Goal: Task Accomplishment & Management: Manage account settings

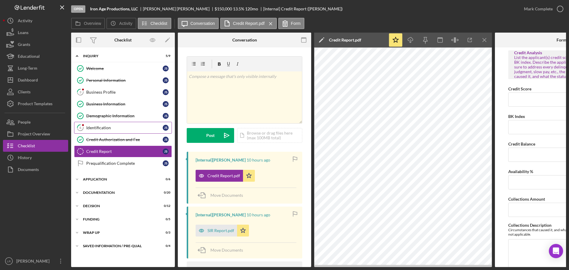
click at [100, 127] on div "Identification" at bounding box center [124, 127] width 77 height 5
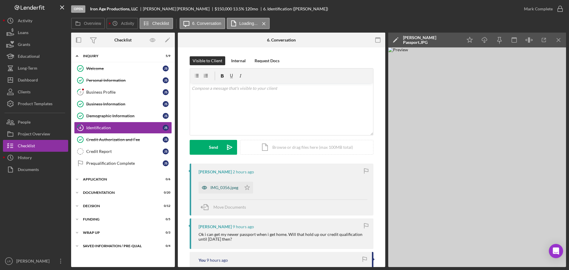
click at [230, 186] on div "IMG_0356.jpeg" at bounding box center [225, 187] width 28 height 5
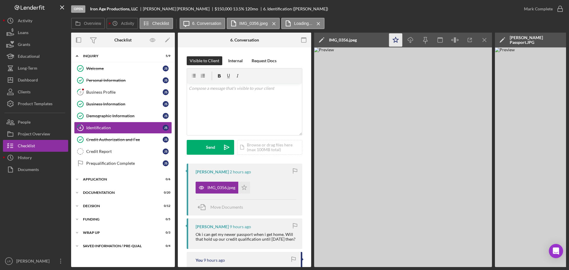
drag, startPoint x: 395, startPoint y: 39, endPoint x: 390, endPoint y: 39, distance: 5.0
click at [395, 39] on icon "Icon/Star" at bounding box center [395, 40] width 13 height 13
click at [321, 39] on icon "Icon/Edit" at bounding box center [321, 40] width 15 height 15
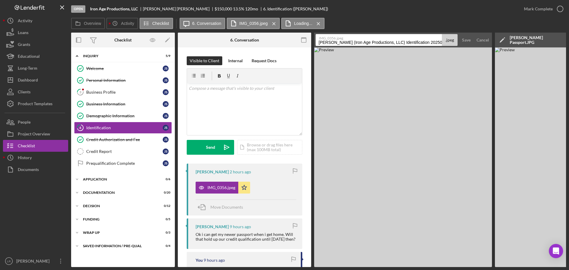
drag, startPoint x: 319, startPoint y: 42, endPoint x: 500, endPoint y: 43, distance: 181.2
click at [500, 43] on div "Overview Internal Workflow Stage Open Icon/Dropdown Arrow Archive (can unarchiv…" at bounding box center [318, 150] width 495 height 235
type input "ID - Passport"
click at [465, 39] on div "Save" at bounding box center [466, 40] width 9 height 12
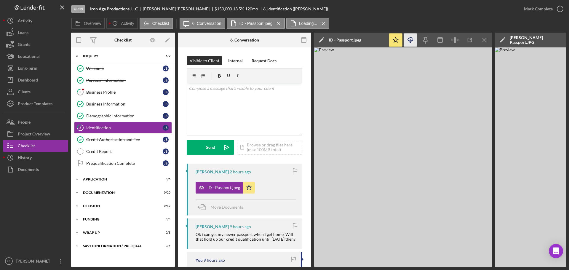
click at [408, 39] on icon "button" at bounding box center [410, 38] width 5 height 3
click at [421, 21] on div "Overview Icon/History Activity Checklist Icon/Message 6. Conversation ID - Pass…" at bounding box center [318, 24] width 495 height 12
click at [485, 37] on icon "Icon/Menu Close" at bounding box center [484, 40] width 13 height 13
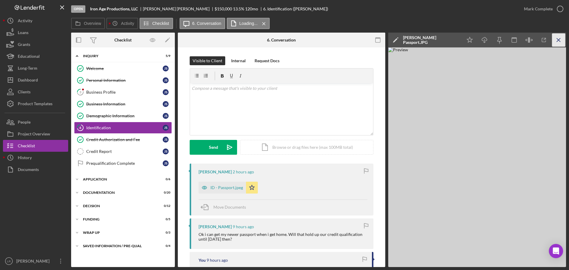
click at [558, 40] on icon "Icon/Menu Close" at bounding box center [559, 40] width 13 height 13
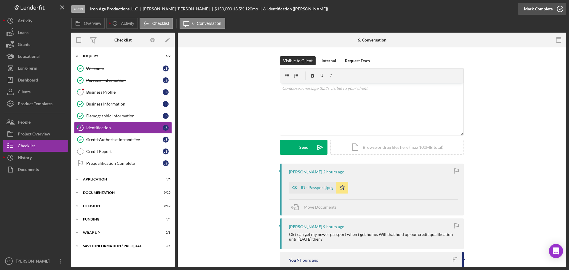
click at [533, 10] on div "Mark Complete" at bounding box center [538, 9] width 29 height 12
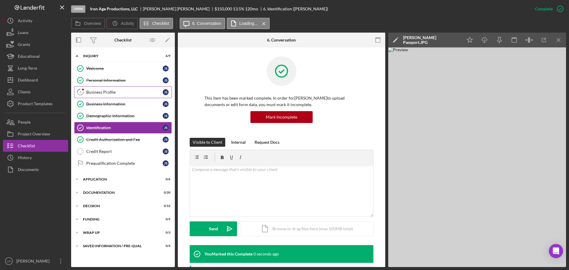
click at [105, 94] on div "Business Profile" at bounding box center [124, 92] width 77 height 5
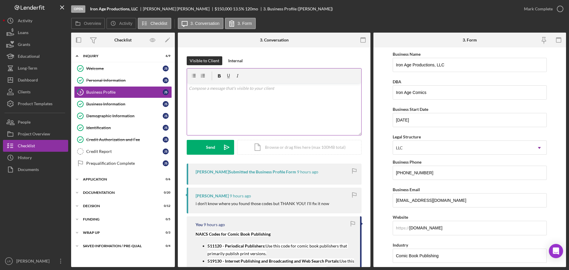
click at [248, 120] on div "v Color teal Color pink Remove color Add row above Add row below Add column bef…" at bounding box center [274, 109] width 174 height 52
click at [202, 145] on button "Send Icon/icon-invite-send" at bounding box center [210, 147] width 47 height 15
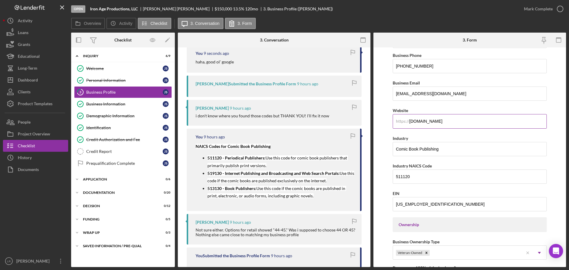
scroll to position [119, 0]
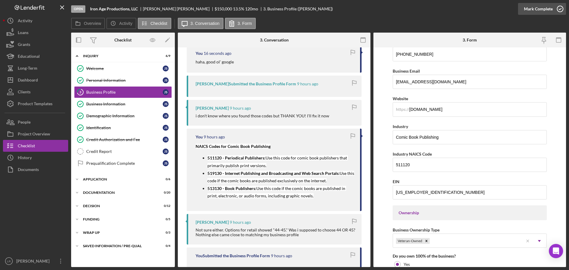
click at [541, 9] on div "Mark Complete" at bounding box center [538, 9] width 29 height 12
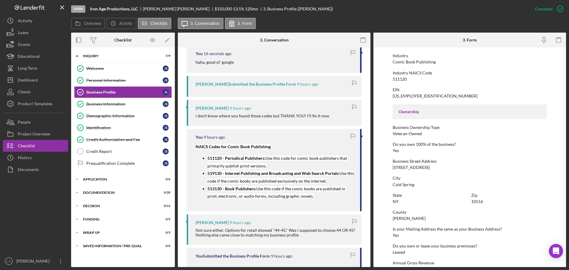
scroll to position [41, 0]
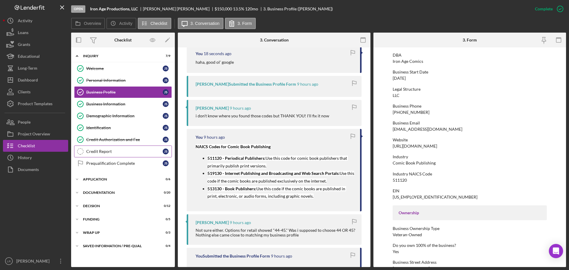
click at [101, 153] on div "Credit Report" at bounding box center [124, 151] width 77 height 5
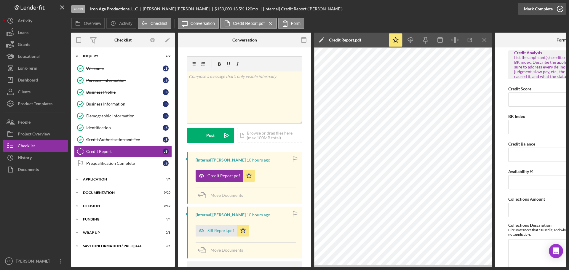
click at [536, 7] on div "Mark Complete" at bounding box center [538, 9] width 29 height 12
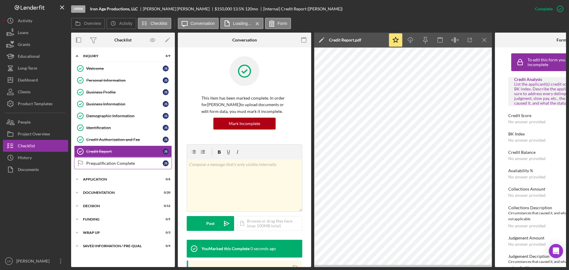
click at [111, 164] on div "Prequalification Complete" at bounding box center [124, 163] width 77 height 5
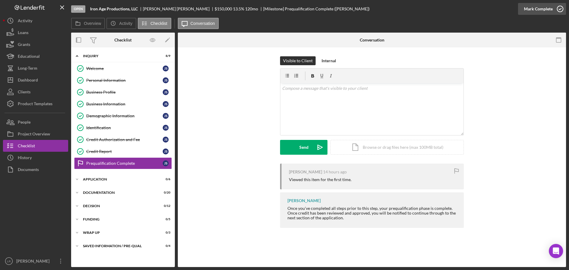
click at [547, 10] on div "Mark Complete" at bounding box center [538, 9] width 29 height 12
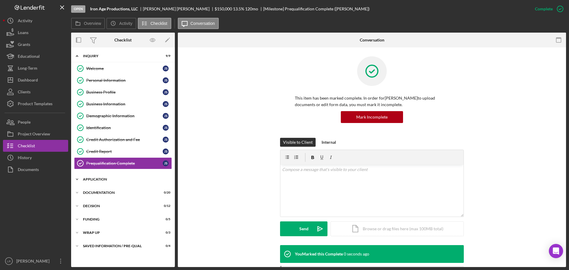
click at [90, 178] on div "Application" at bounding box center [125, 180] width 85 height 4
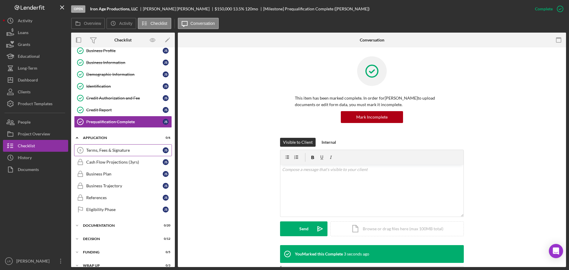
scroll to position [59, 0]
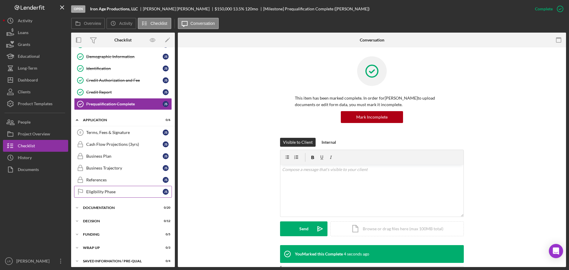
click at [113, 193] on div "Eligibility Phase" at bounding box center [124, 192] width 77 height 5
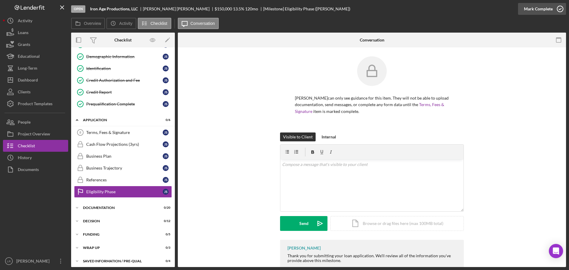
click at [533, 11] on div "Mark Complete" at bounding box center [538, 9] width 29 height 12
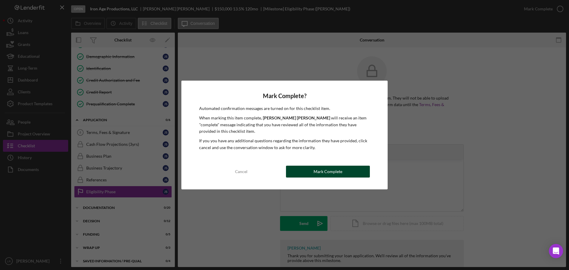
click at [311, 172] on button "Mark Complete" at bounding box center [328, 172] width 84 height 12
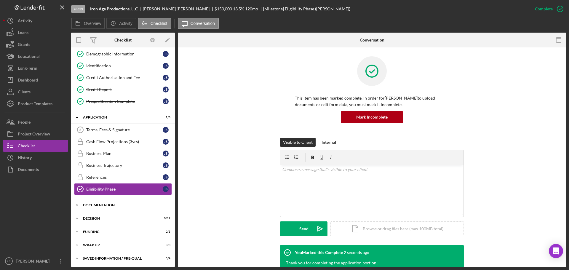
scroll to position [63, 0]
click at [104, 205] on div "Documentation" at bounding box center [125, 205] width 85 height 4
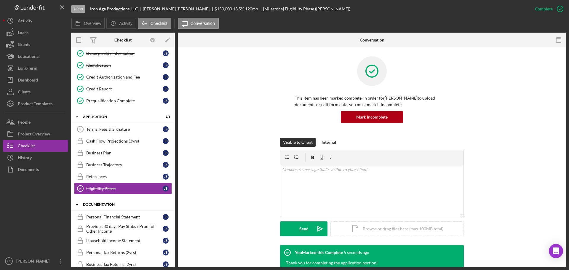
click at [105, 204] on div "Documentation" at bounding box center [125, 205] width 85 height 4
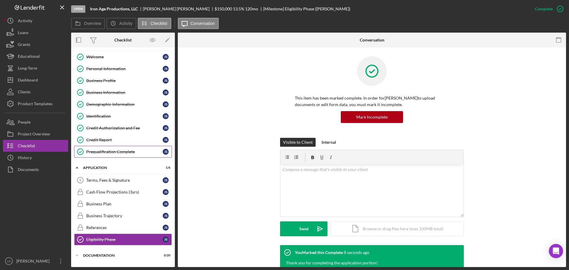
scroll to position [0, 0]
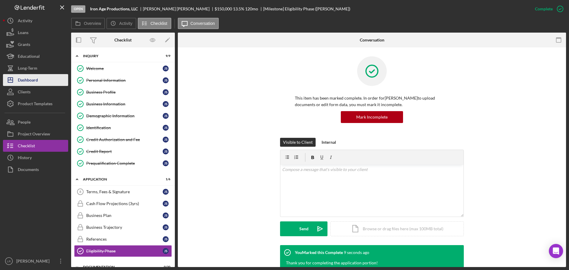
click at [41, 81] on button "Icon/Dashboard Dashboard" at bounding box center [35, 80] width 65 height 12
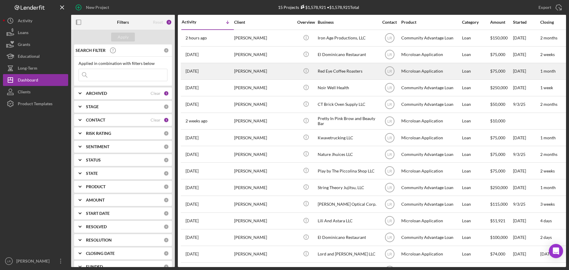
click at [239, 73] on div "[PERSON_NAME]" at bounding box center [263, 71] width 59 height 16
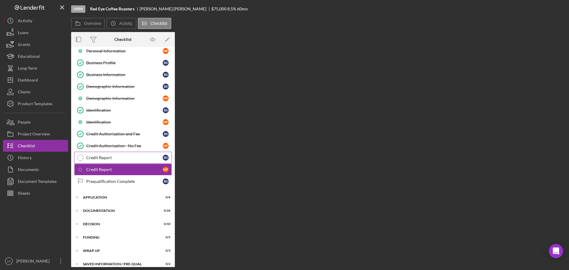
scroll to position [72, 0]
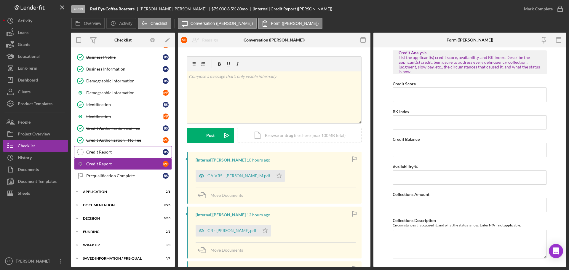
click at [113, 155] on link "Credit Report Credit Report B S" at bounding box center [123, 152] width 98 height 12
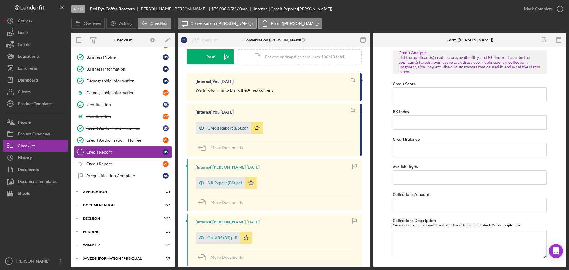
scroll to position [89, 0]
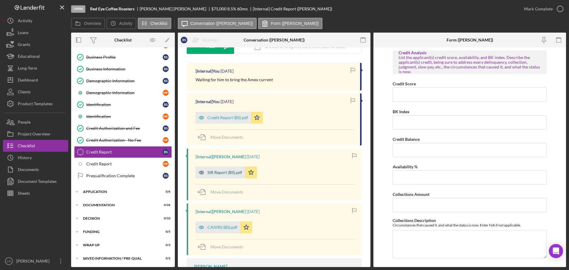
click at [218, 170] on div "SIR Report (BS).pdf" at bounding box center [221, 173] width 50 height 12
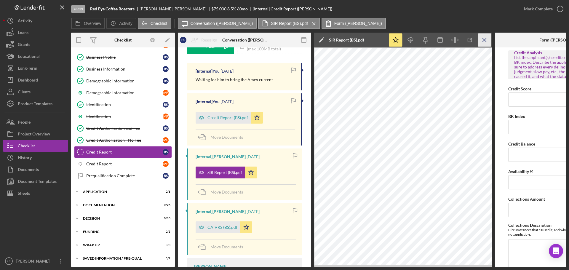
click at [484, 40] on icon "Icon/Menu Close" at bounding box center [484, 40] width 13 height 13
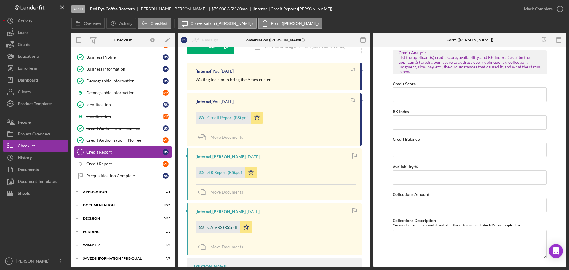
drag, startPoint x: 228, startPoint y: 225, endPoint x: 231, endPoint y: 222, distance: 3.8
click at [229, 225] on div "CAIVRS (BS).pdf" at bounding box center [218, 228] width 45 height 12
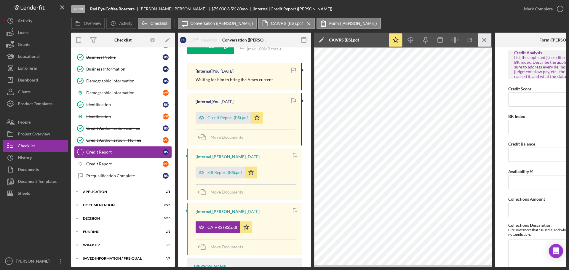
click at [486, 37] on icon "Icon/Menu Close" at bounding box center [484, 40] width 13 height 13
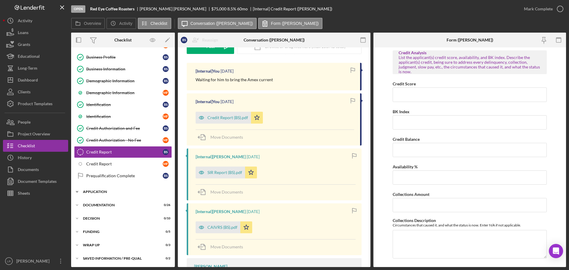
click at [103, 190] on div "Icon/Expander Application 0 / 6" at bounding box center [123, 192] width 104 height 12
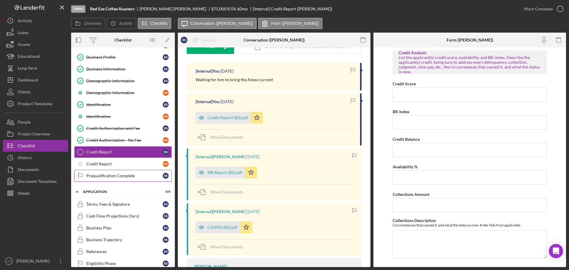
click at [108, 177] on div "Prequalification Complete" at bounding box center [124, 176] width 77 height 5
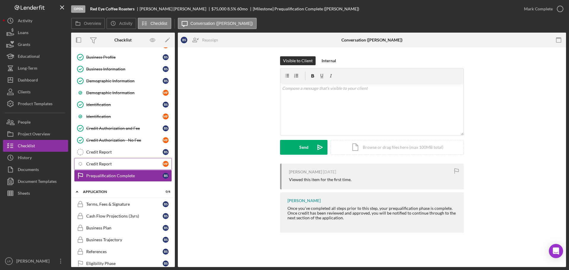
drag, startPoint x: 106, startPoint y: 161, endPoint x: 93, endPoint y: 160, distance: 13.4
click at [106, 161] on link "Icon/Checklist Item Sub Internal Credit Report M F" at bounding box center [123, 164] width 98 height 12
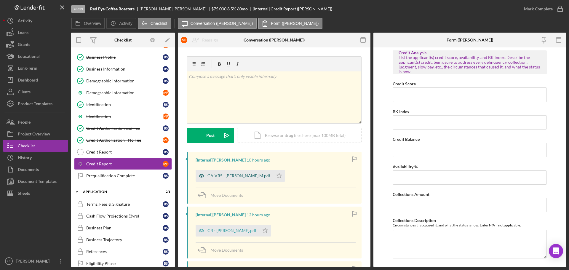
click at [219, 175] on div "CAIVRS - [PERSON_NAME] M.pdf" at bounding box center [239, 176] width 63 height 5
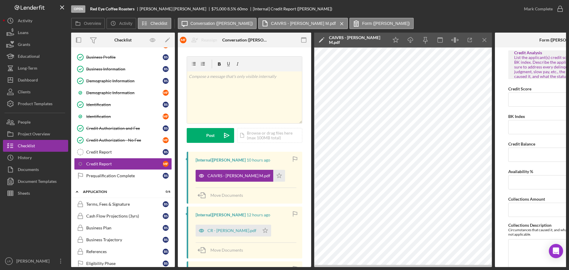
click at [321, 42] on icon "Icon/Edit" at bounding box center [321, 40] width 15 height 15
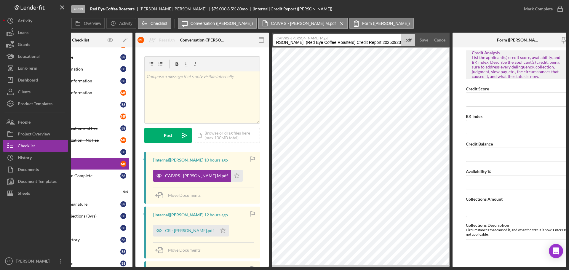
scroll to position [0, 62]
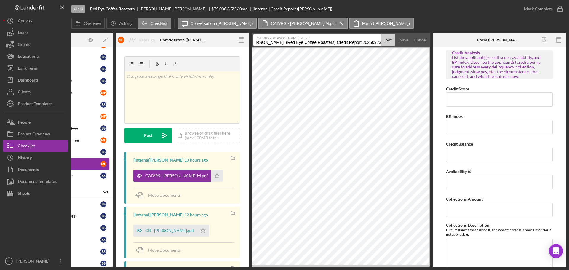
drag, startPoint x: 319, startPoint y: 43, endPoint x: 569, endPoint y: 40, distance: 250.3
click at [569, 40] on div "Open Red Eye Coffee Roasters [PERSON_NAME] $75,000 $75,000 8.5 % 60 mo [Interna…" at bounding box center [284, 135] width 569 height 270
drag, startPoint x: 279, startPoint y: 42, endPoint x: 274, endPoint y: 42, distance: 5.3
click at [274, 42] on input "CAIVRS (JG)" at bounding box center [318, 40] width 128 height 12
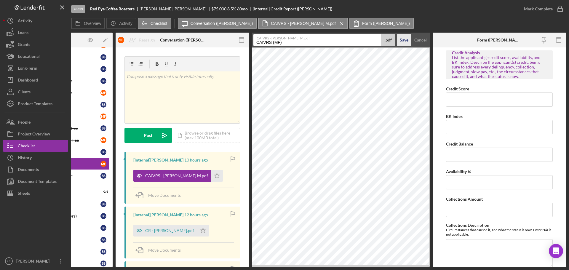
type input "CAIVRS (MF)"
click at [404, 41] on div "Save" at bounding box center [404, 40] width 9 height 12
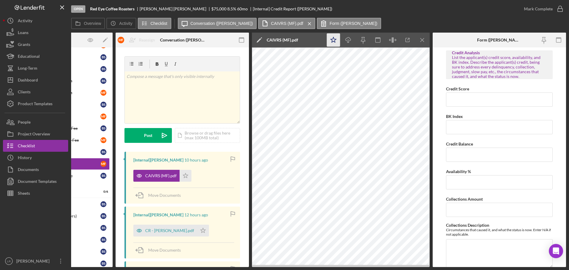
click at [332, 39] on icon "Icon/Star" at bounding box center [333, 40] width 13 height 13
click at [350, 40] on icon "Icon/Download" at bounding box center [348, 40] width 13 height 13
click at [480, 21] on div "Overview Icon/History Activity Checklist Icon/Message Conversation ([PERSON_NAM…" at bounding box center [318, 24] width 495 height 12
click at [420, 39] on icon "Icon/Menu Close" at bounding box center [422, 40] width 13 height 13
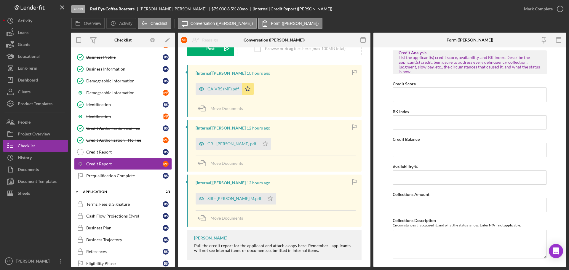
scroll to position [92, 0]
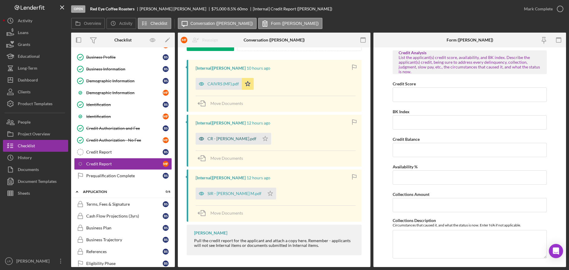
click at [231, 133] on div "CR - [PERSON_NAME].pdf" at bounding box center [228, 139] width 64 height 12
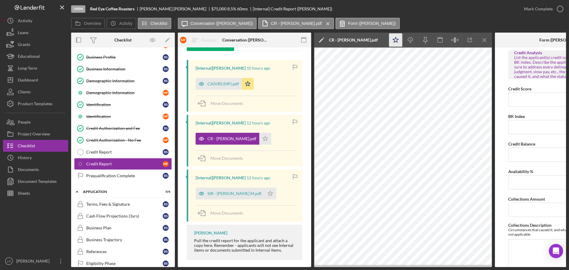
click at [396, 36] on icon "Icon/Star" at bounding box center [395, 40] width 13 height 13
click at [320, 40] on icon "Icon/Edit" at bounding box center [321, 40] width 15 height 15
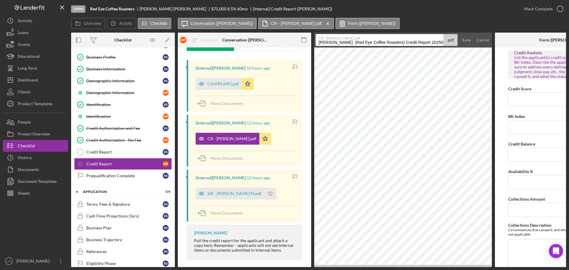
drag, startPoint x: 318, startPoint y: 41, endPoint x: 412, endPoint y: 44, distance: 93.8
click at [412, 44] on input "[PERSON_NAME] (Red Eye Coffee Roasters) Credit Report 20250923" at bounding box center [380, 40] width 128 height 12
drag, startPoint x: 345, startPoint y: 42, endPoint x: 494, endPoint y: 59, distance: 149.3
click at [494, 59] on div "Overview Internal Workflow Stage Open Icon/Dropdown Arrow Archive (can unarchiv…" at bounding box center [318, 150] width 495 height 235
type input "Credit Report (MF)"
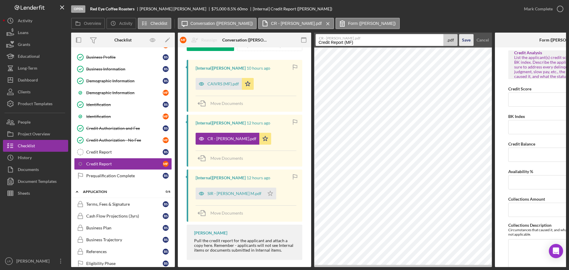
click at [468, 37] on div "Save" at bounding box center [466, 40] width 9 height 12
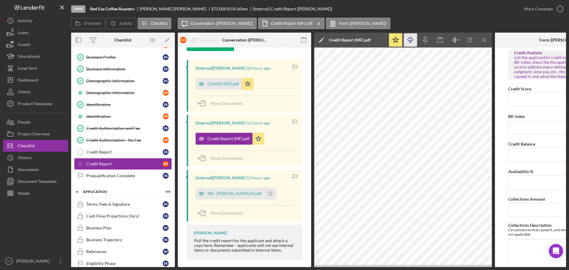
click at [412, 40] on icon "Icon/Download" at bounding box center [410, 40] width 13 height 13
click at [228, 195] on div "SIR - [PERSON_NAME] M.pdf" at bounding box center [235, 193] width 54 height 5
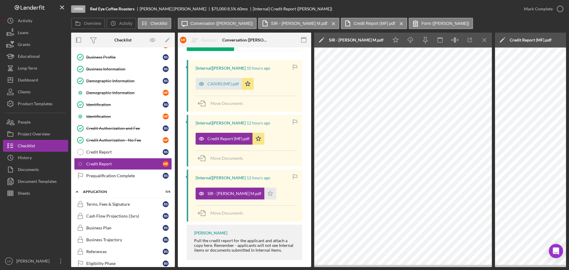
click at [322, 41] on icon "Icon/Edit" at bounding box center [321, 40] width 15 height 15
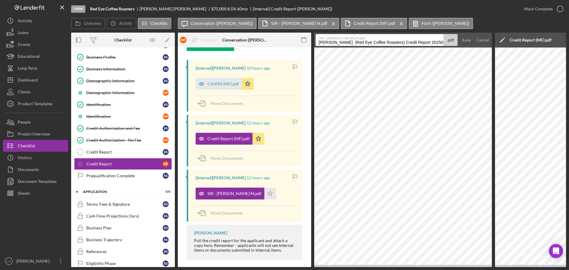
scroll to position [0, 12]
drag, startPoint x: 318, startPoint y: 42, endPoint x: 511, endPoint y: 45, distance: 192.8
click at [511, 45] on div "Overview Internal Workflow Stage Open Icon/Dropdown Arrow Archive (can unarchiv…" at bounding box center [318, 150] width 495 height 235
click at [346, 42] on input "SIR Report (CM)" at bounding box center [380, 40] width 128 height 12
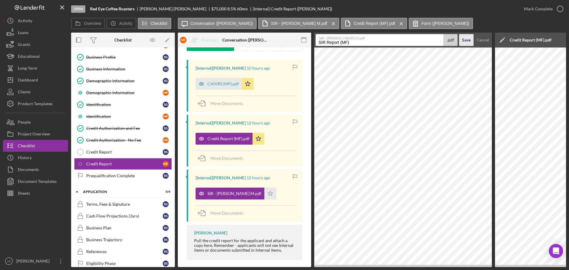
type input "SIR Report (MF)"
click at [470, 37] on div "Save" at bounding box center [466, 40] width 9 height 12
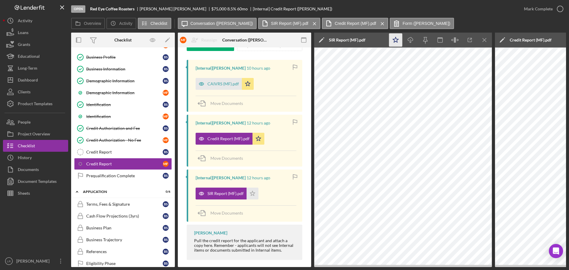
click at [400, 39] on icon "Icon/Star" at bounding box center [395, 40] width 13 height 13
click at [410, 39] on icon "Icon/Download" at bounding box center [410, 40] width 13 height 13
click at [485, 41] on icon "Icon/Menu Close" at bounding box center [484, 40] width 13 height 13
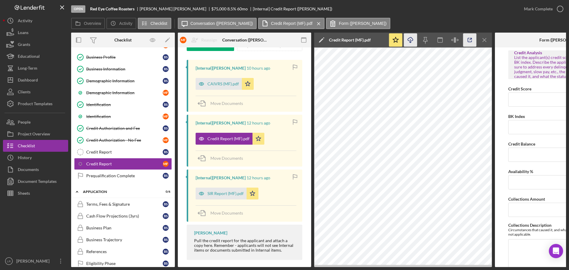
click at [466, 39] on icon "button" at bounding box center [470, 40] width 13 height 13
click at [483, 41] on icon "Icon/Menu Close" at bounding box center [484, 40] width 13 height 13
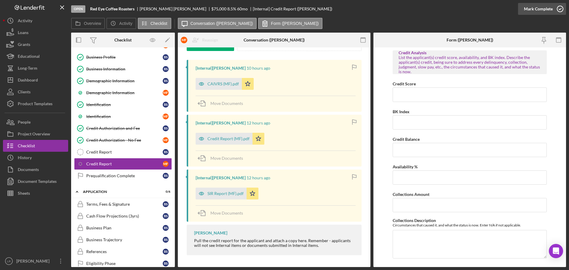
click at [551, 10] on div "Mark Complete" at bounding box center [538, 9] width 29 height 12
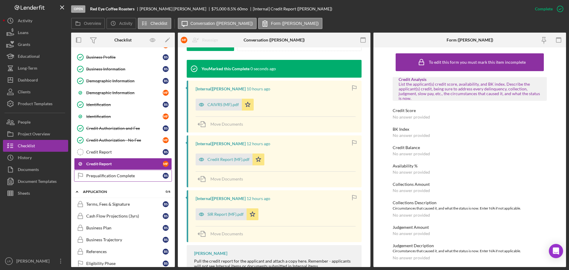
click at [113, 177] on div "Prequalification Complete" at bounding box center [124, 176] width 77 height 5
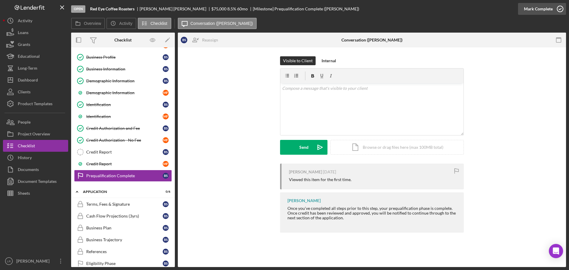
click at [530, 8] on div "Mark Complete" at bounding box center [538, 9] width 29 height 12
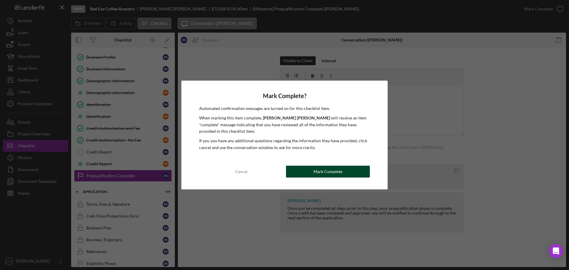
click at [332, 175] on div "Mark Complete" at bounding box center [328, 172] width 29 height 12
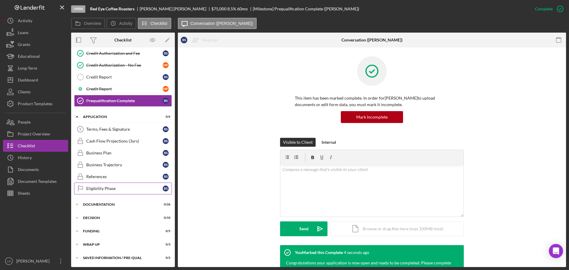
click at [110, 188] on div "Eligibility Phase" at bounding box center [124, 188] width 77 height 5
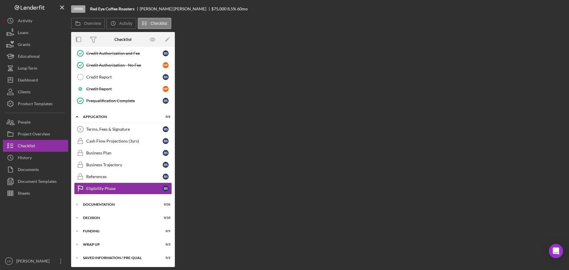
scroll to position [147, 0]
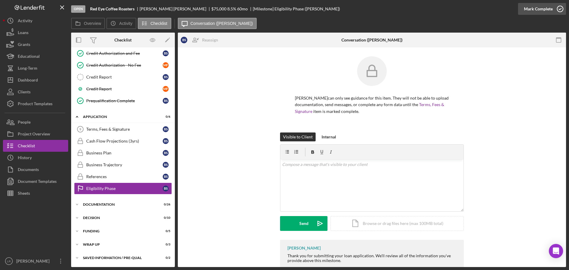
click at [525, 8] on div "Mark Complete" at bounding box center [538, 9] width 29 height 12
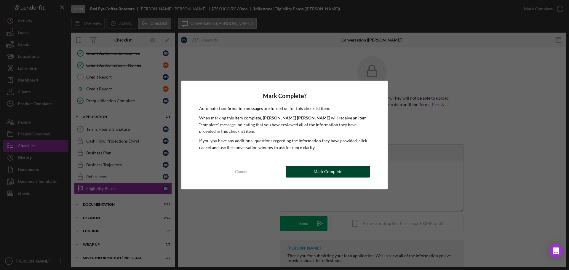
click at [323, 171] on div "Mark Complete" at bounding box center [328, 172] width 29 height 12
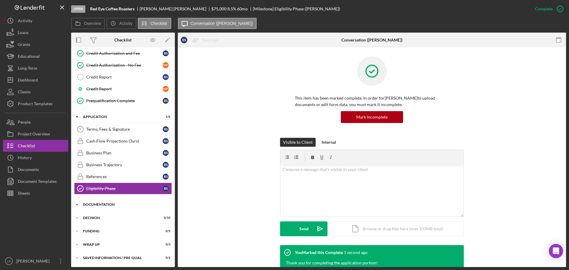
click at [112, 204] on div "Documentation" at bounding box center [125, 205] width 85 height 4
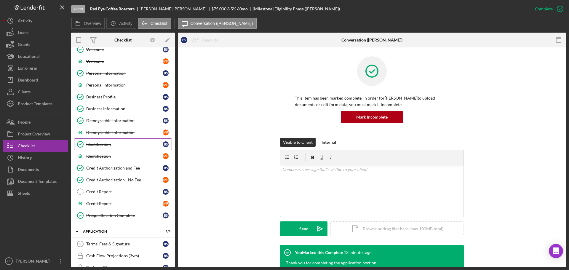
scroll to position [0, 0]
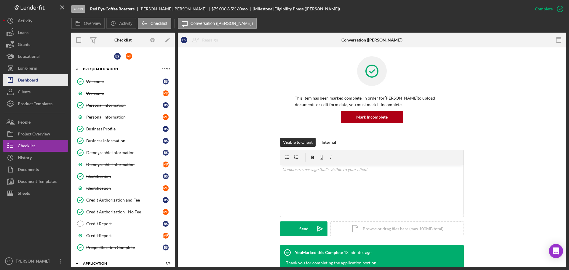
click at [40, 82] on button "Icon/Dashboard Dashboard" at bounding box center [35, 80] width 65 height 12
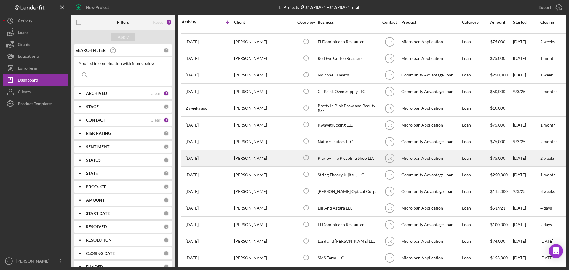
scroll to position [20, 0]
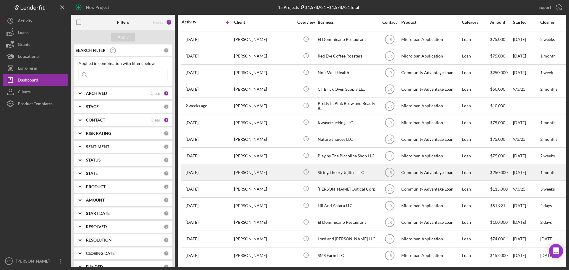
click at [273, 167] on div "[PERSON_NAME]" at bounding box center [263, 173] width 59 height 16
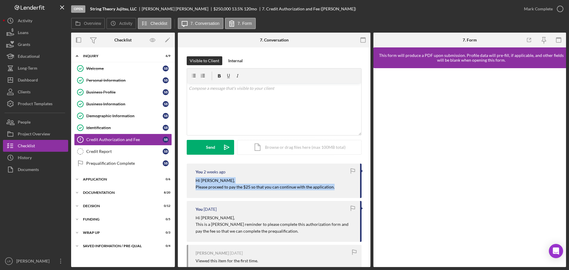
drag, startPoint x: 334, startPoint y: 187, endPoint x: 181, endPoint y: 177, distance: 153.4
click at [181, 177] on div "Visible to Client Internal v Color teal Color pink Remove color Add row above A…" at bounding box center [274, 184] width 193 height 274
click at [36, 80] on div "Dashboard" at bounding box center [28, 80] width 20 height 13
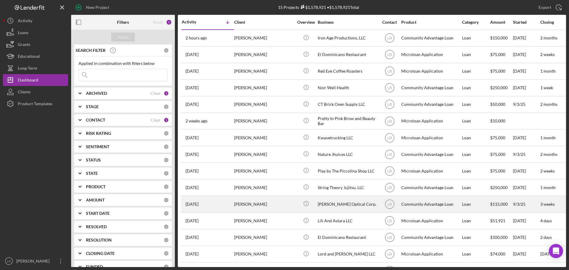
scroll to position [20, 0]
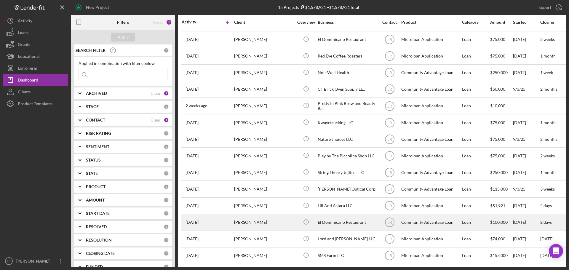
click at [284, 219] on div "[PERSON_NAME]" at bounding box center [263, 223] width 59 height 16
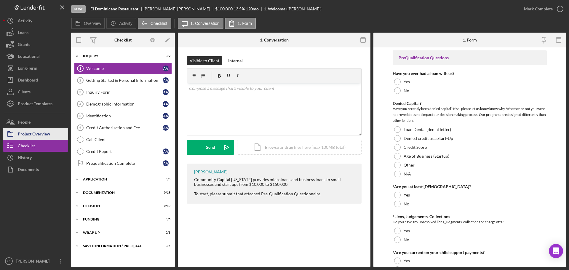
click at [47, 136] on div "Project Overview" at bounding box center [34, 134] width 32 height 13
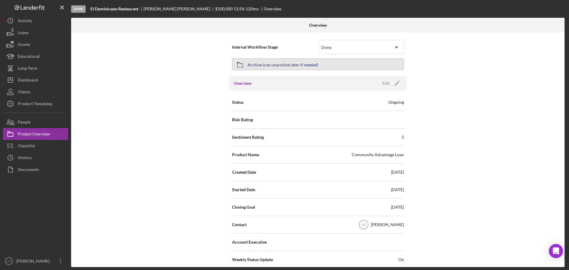
click at [278, 66] on div "Archive (can unarchive later if needed)" at bounding box center [283, 64] width 71 height 11
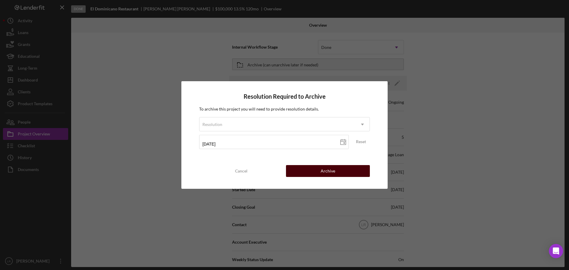
click at [334, 169] on div "Archive" at bounding box center [328, 171] width 15 height 12
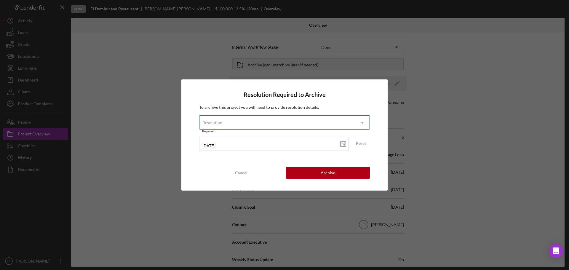
click at [236, 122] on div "Resolution" at bounding box center [278, 123] width 156 height 14
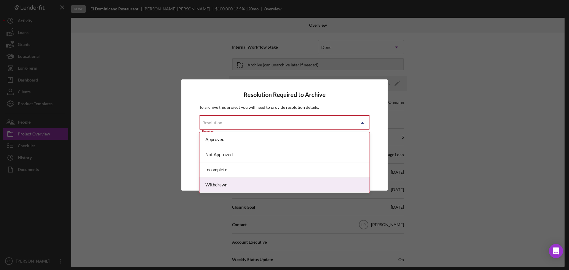
click at [224, 184] on div "Withdrawn" at bounding box center [285, 185] width 170 height 15
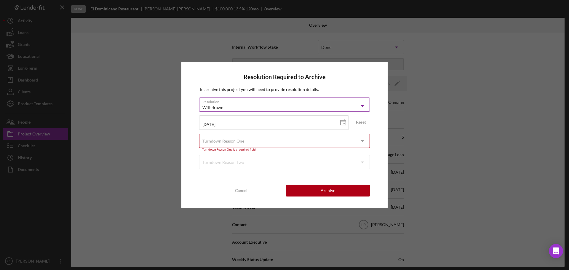
click at [222, 108] on div "Withdrawn" at bounding box center [213, 107] width 21 height 5
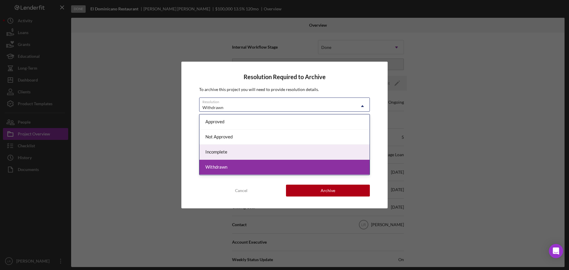
click at [222, 155] on div "Incomplete" at bounding box center [285, 152] width 170 height 15
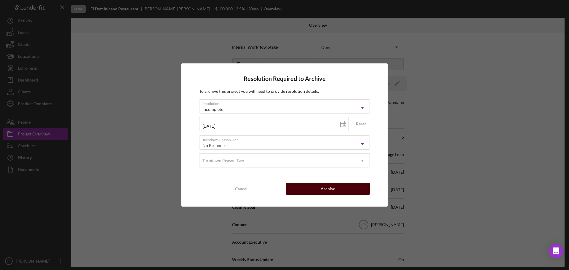
click at [323, 183] on div "Cancel Archive" at bounding box center [284, 189] width 171 height 12
click at [327, 190] on div "Archive" at bounding box center [328, 189] width 15 height 12
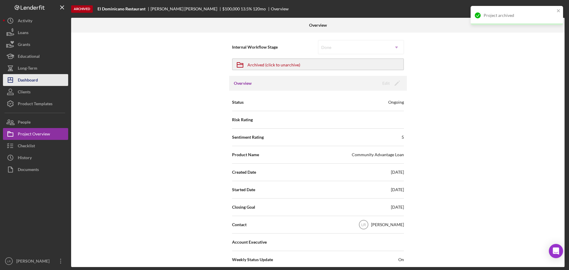
click at [38, 83] on button "Icon/Dashboard Dashboard" at bounding box center [35, 80] width 65 height 12
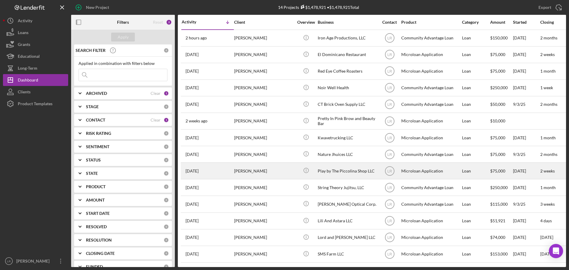
scroll to position [3, 0]
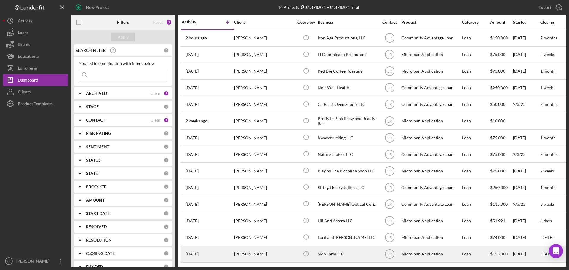
click at [279, 250] on div "[PERSON_NAME]" at bounding box center [263, 254] width 59 height 16
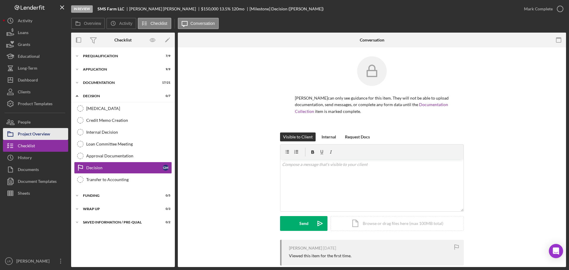
click at [42, 135] on div "Project Overview" at bounding box center [34, 134] width 32 height 13
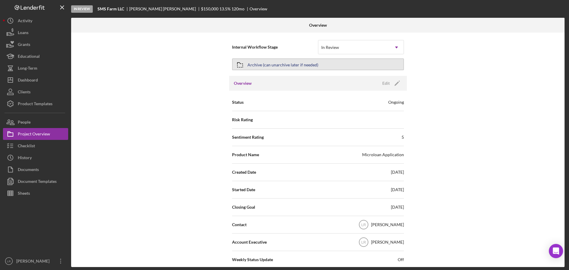
click at [293, 65] on div "Archive (can unarchive later if needed)" at bounding box center [283, 64] width 71 height 11
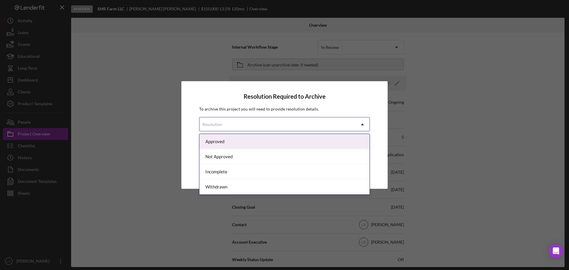
click at [262, 126] on div "Resolution" at bounding box center [278, 125] width 156 height 14
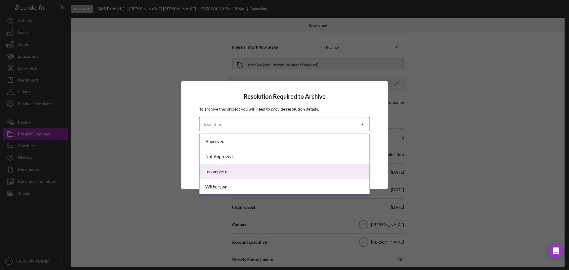
click at [252, 171] on div "Incomplete" at bounding box center [285, 171] width 170 height 15
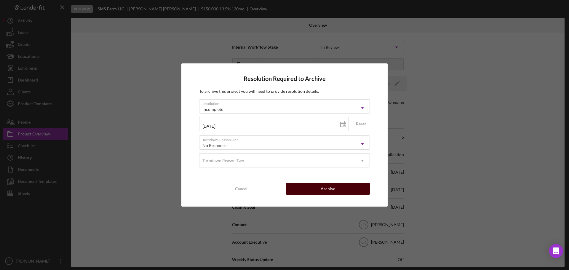
click at [331, 190] on div "Archive" at bounding box center [328, 189] width 15 height 12
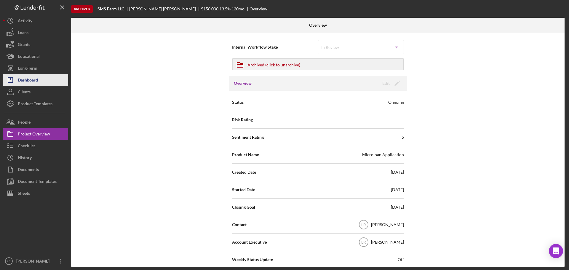
click at [37, 78] on div "Dashboard" at bounding box center [28, 80] width 20 height 13
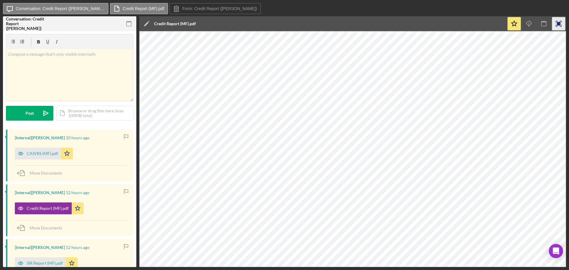
click at [559, 23] on rect "button" at bounding box center [559, 24] width 4 height 4
